Goal: Task Accomplishment & Management: Manage account settings

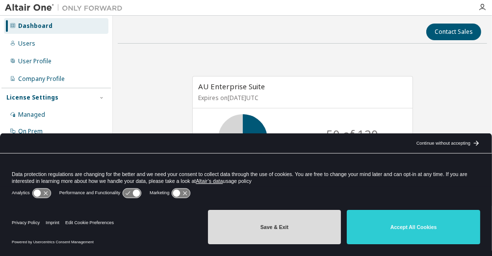
click at [298, 236] on button "Save & Exit" at bounding box center [275, 227] width 134 height 34
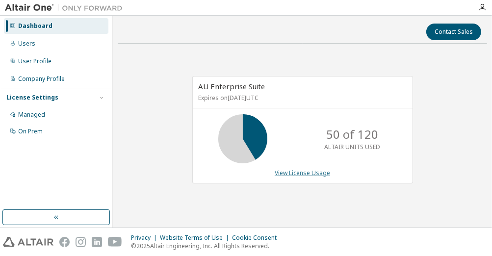
click at [296, 172] on link "View License Usage" at bounding box center [302, 173] width 55 height 8
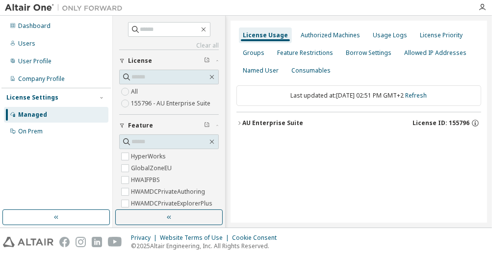
click at [240, 124] on icon "button" at bounding box center [240, 123] width 6 height 6
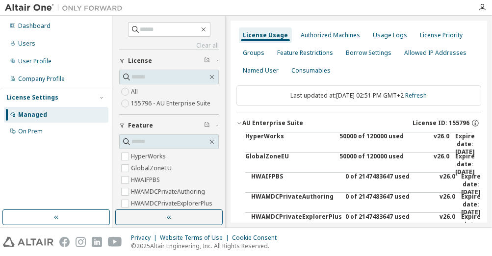
click at [240, 124] on icon "button" at bounding box center [240, 123] width 6 height 6
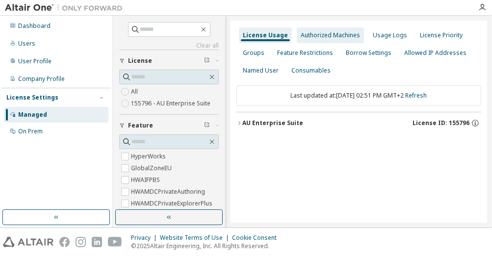
click at [310, 35] on div "Authorized Machines" at bounding box center [330, 35] width 59 height 8
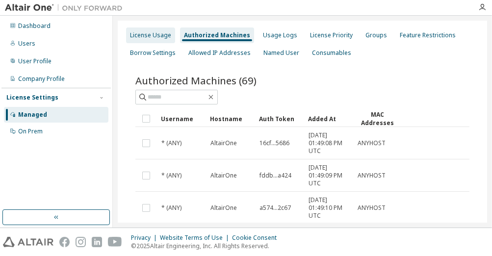
click at [147, 40] on div "License Usage" at bounding box center [150, 35] width 49 height 16
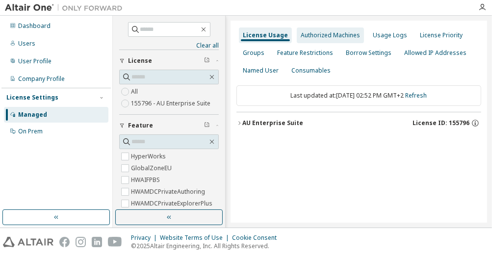
click at [344, 40] on div "Authorized Machines" at bounding box center [330, 35] width 67 height 16
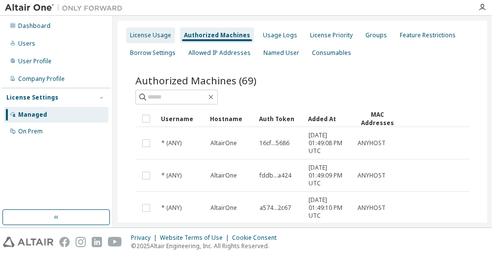
click at [152, 35] on div "License Usage" at bounding box center [150, 35] width 41 height 8
